Goal: Information Seeking & Learning: Learn about a topic

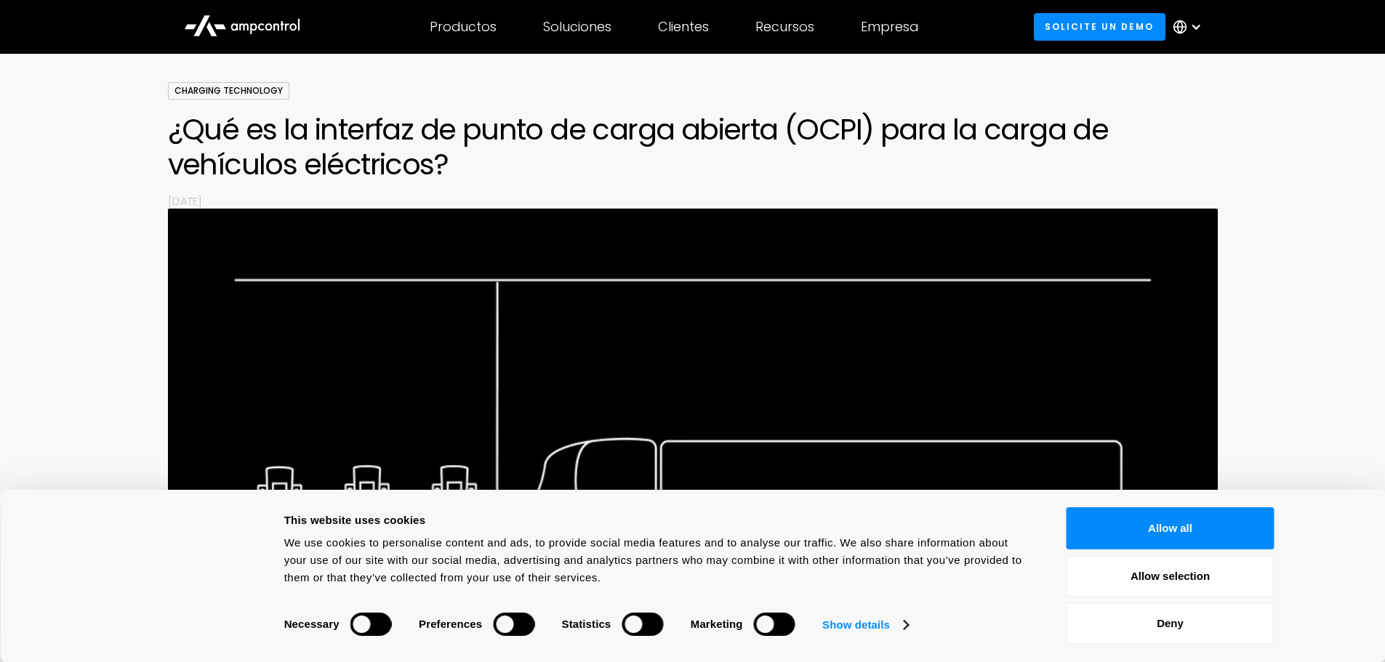
scroll to position [218, 0]
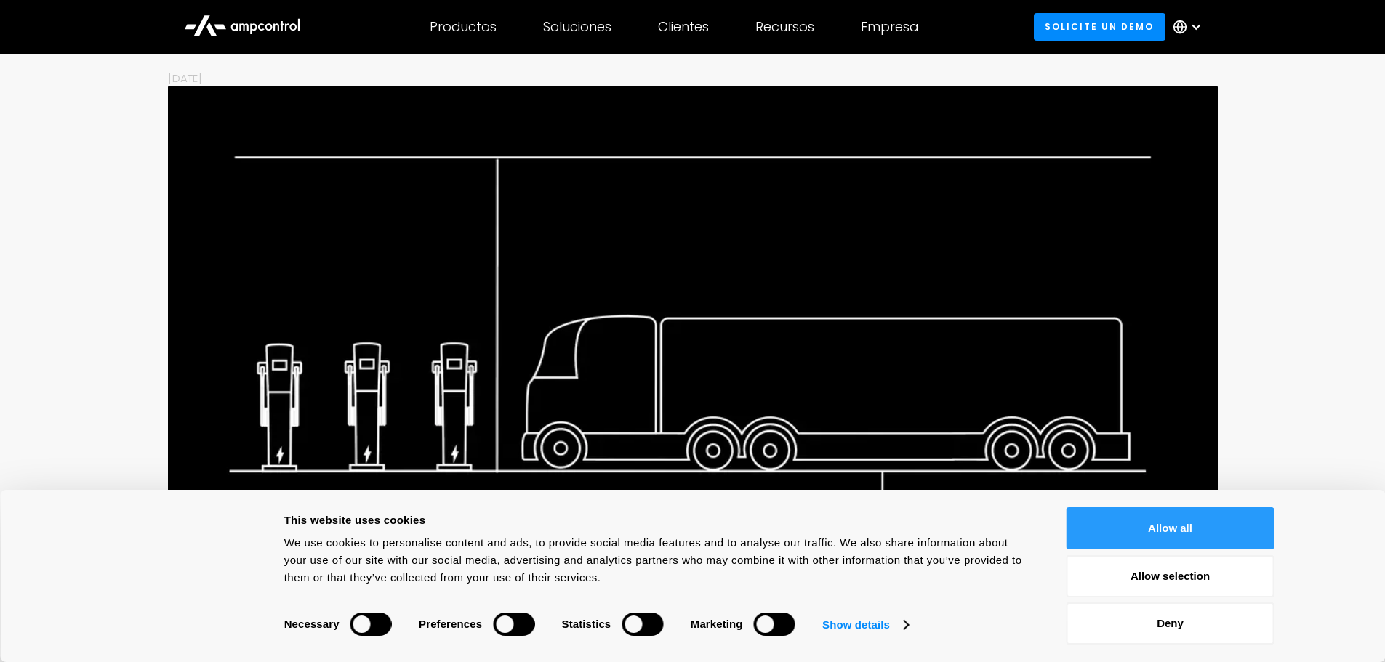
click at [1201, 535] on button "Allow all" at bounding box center [1171, 529] width 208 height 42
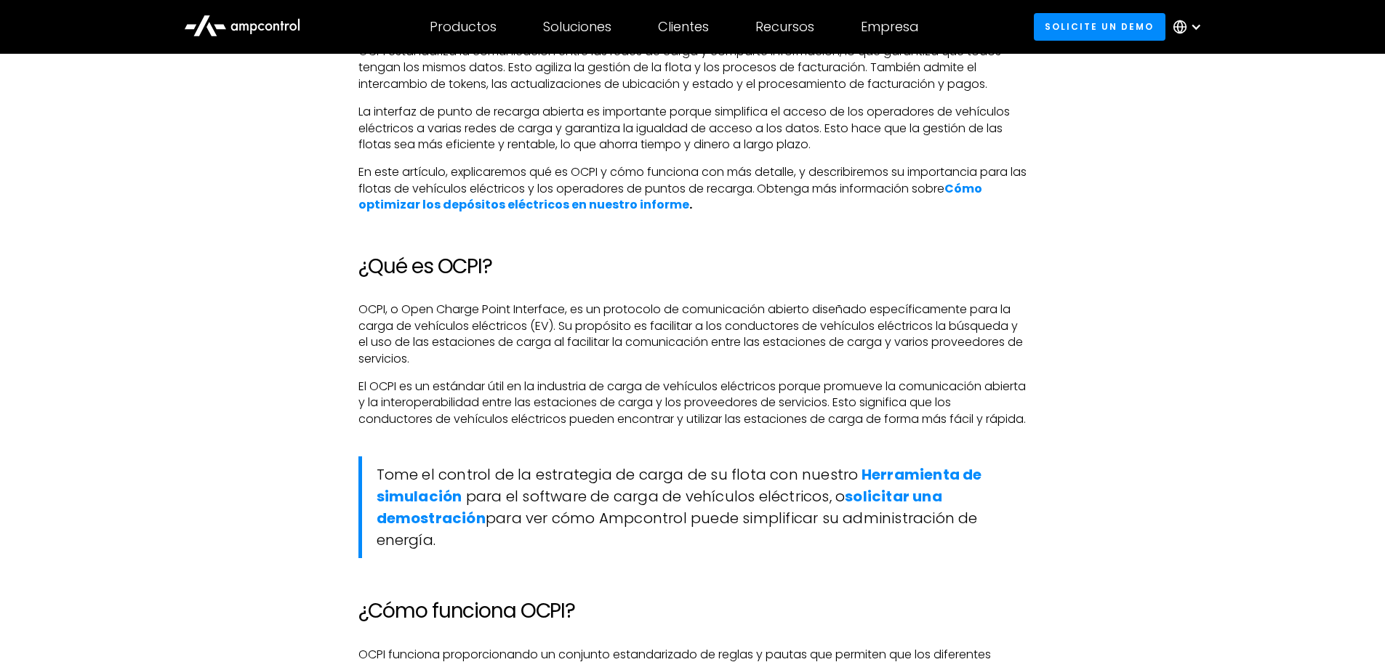
scroll to position [1236, 0]
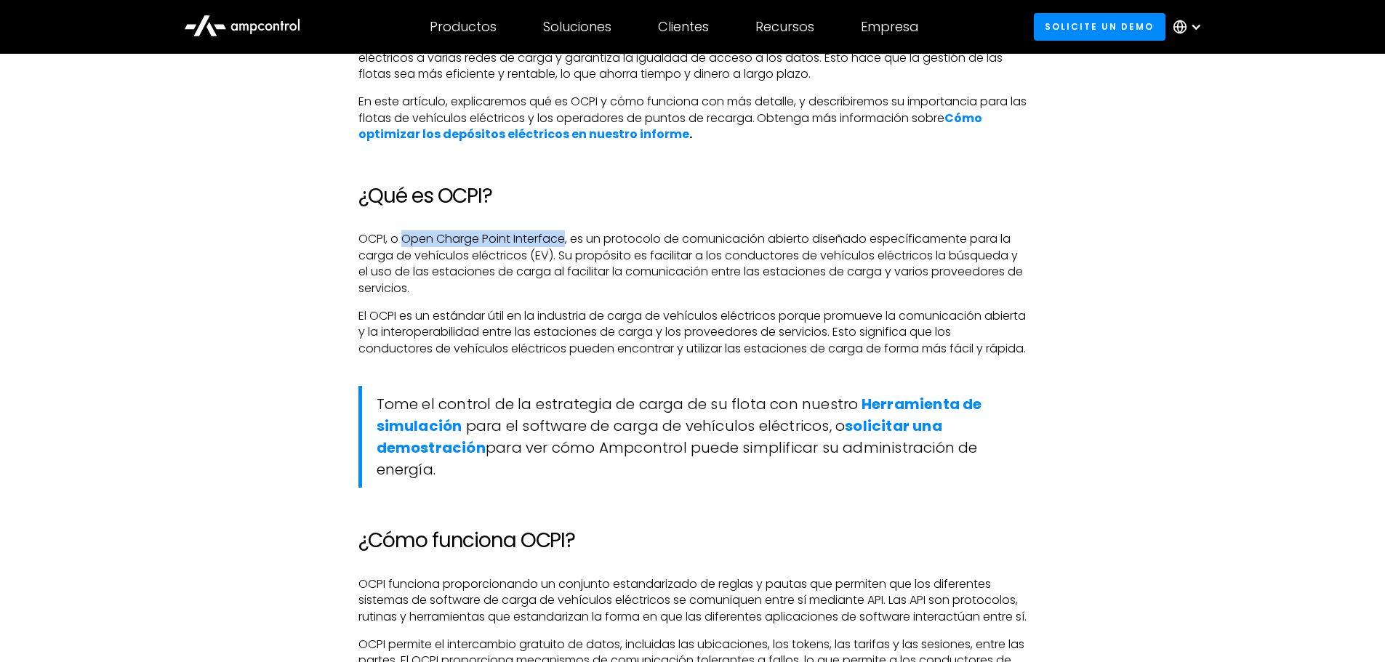
drag, startPoint x: 403, startPoint y: 241, endPoint x: 565, endPoint y: 236, distance: 162.2
click at [565, 236] on p "OCPI, o Open Charge Point Interface, es un protocolo de comunicación abierto di…" at bounding box center [693, 263] width 669 height 65
copy p "Open Charge Point Interface"
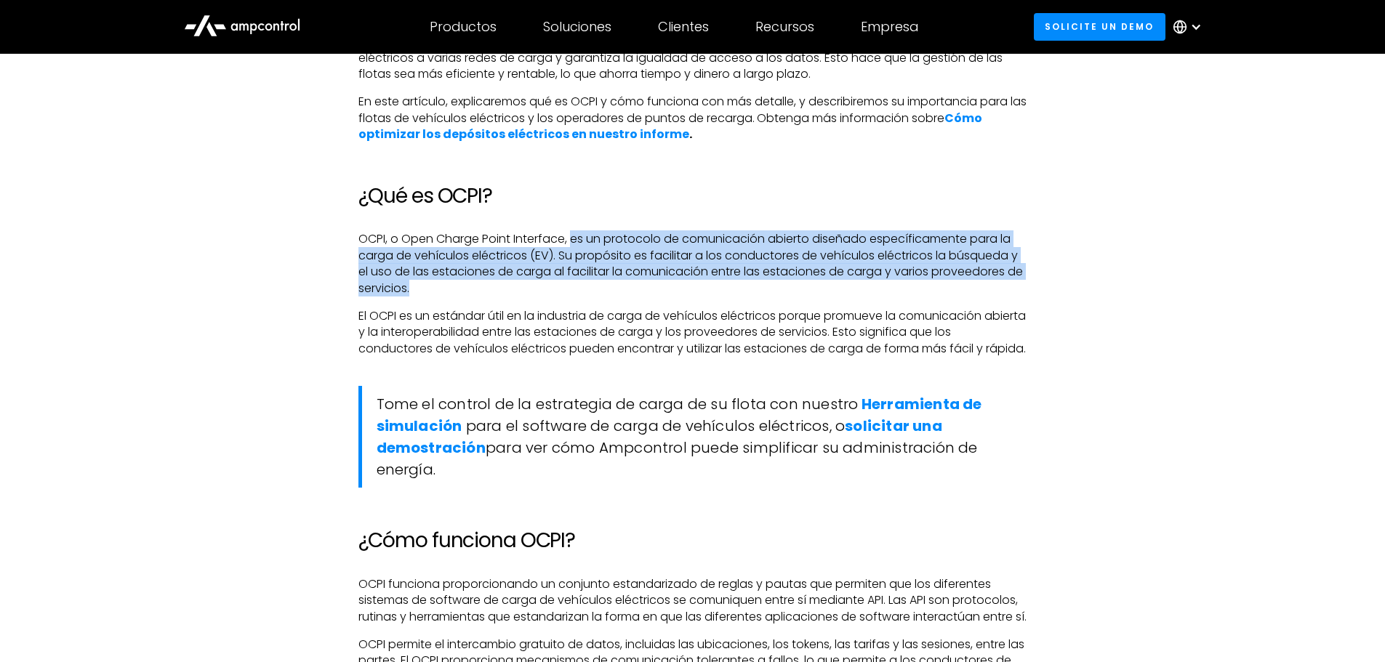
drag, startPoint x: 573, startPoint y: 239, endPoint x: 440, endPoint y: 289, distance: 142.0
click at [440, 289] on p "OCPI, o Open Charge Point Interface, es un protocolo de comunicación abierto di…" at bounding box center [693, 263] width 669 height 65
copy p "es un protocolo de comunicación abierto diseñado específicamente para la carga …"
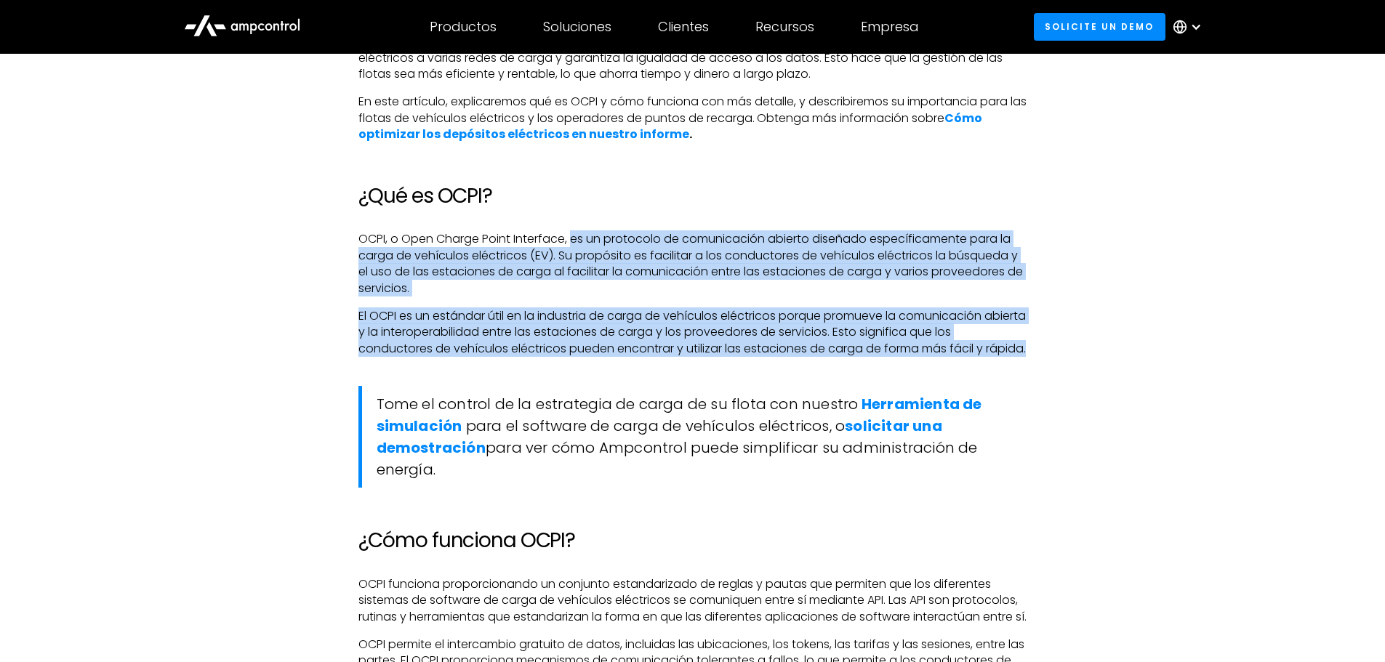
click at [401, 357] on p "El OCPI es un estándar útil en la industria de carga de vehículos eléctricos po…" at bounding box center [693, 332] width 669 height 49
copy div "es un protocolo de comunicación abierto diseñado específicamente para la carga …"
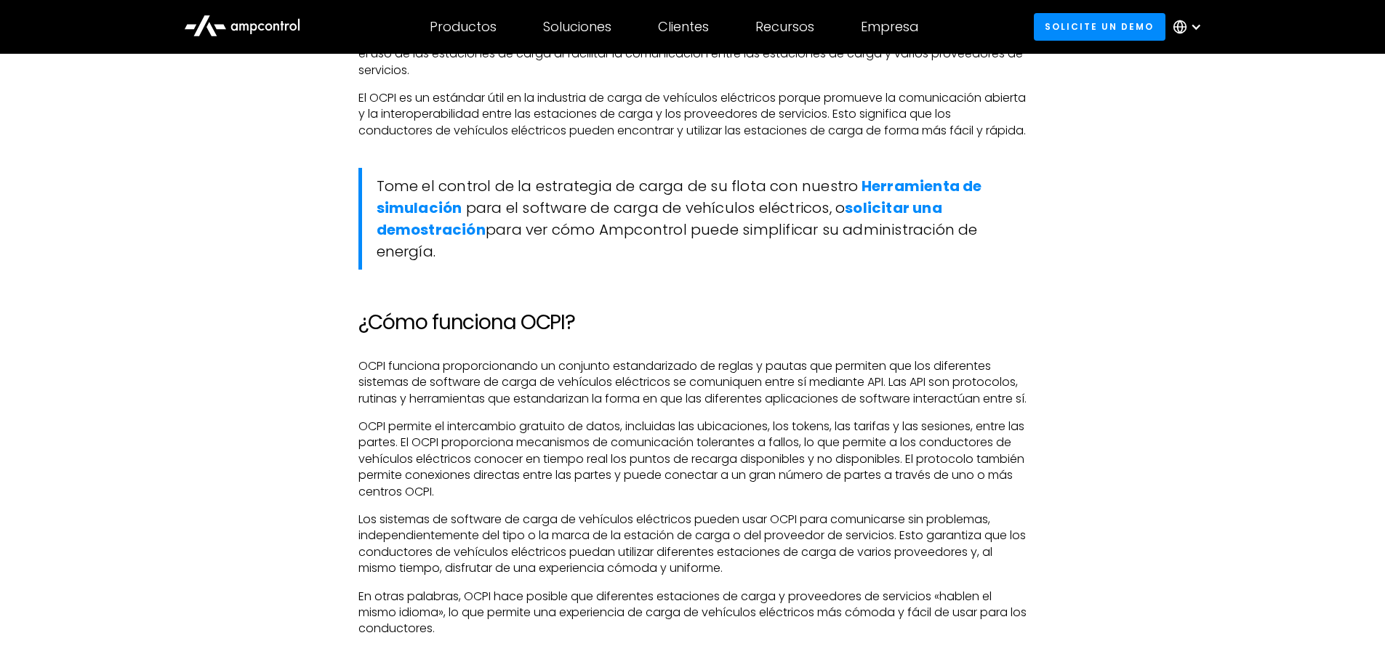
click at [702, 335] on h2 "¿Cómo funciona OCPI?" at bounding box center [693, 323] width 669 height 25
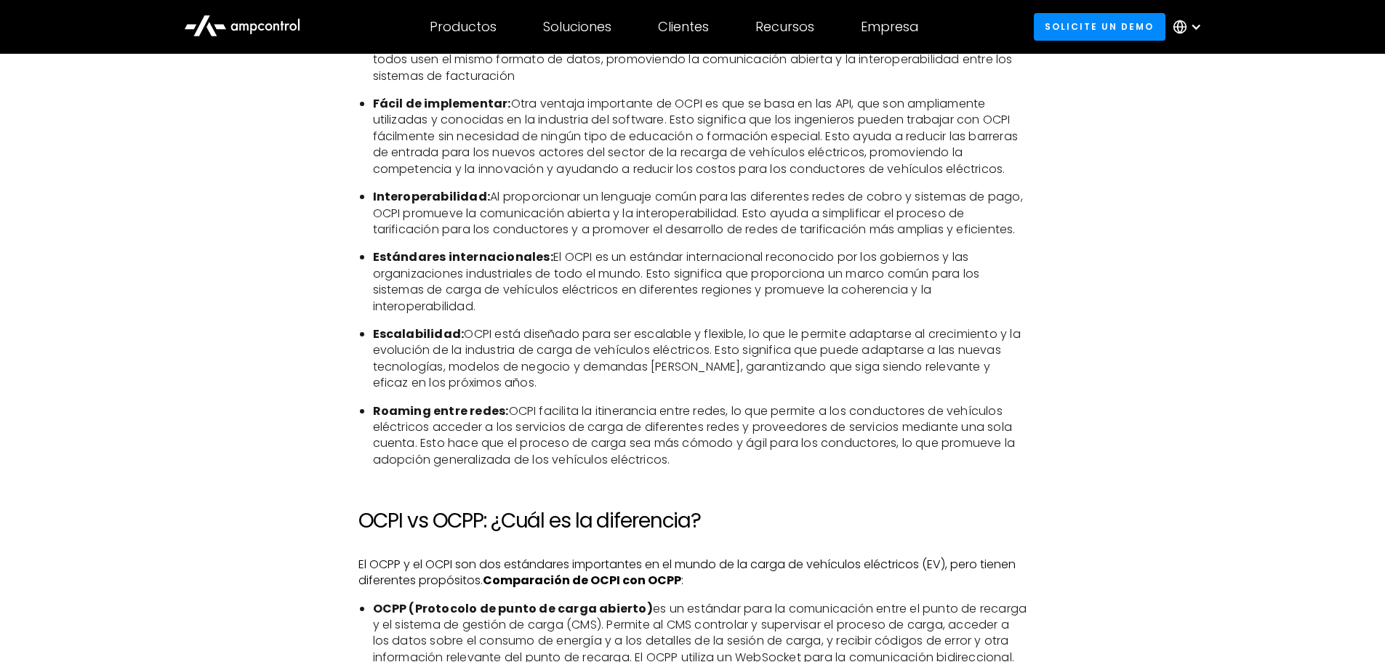
scroll to position [2109, 0]
